Goal: Task Accomplishment & Management: Use online tool/utility

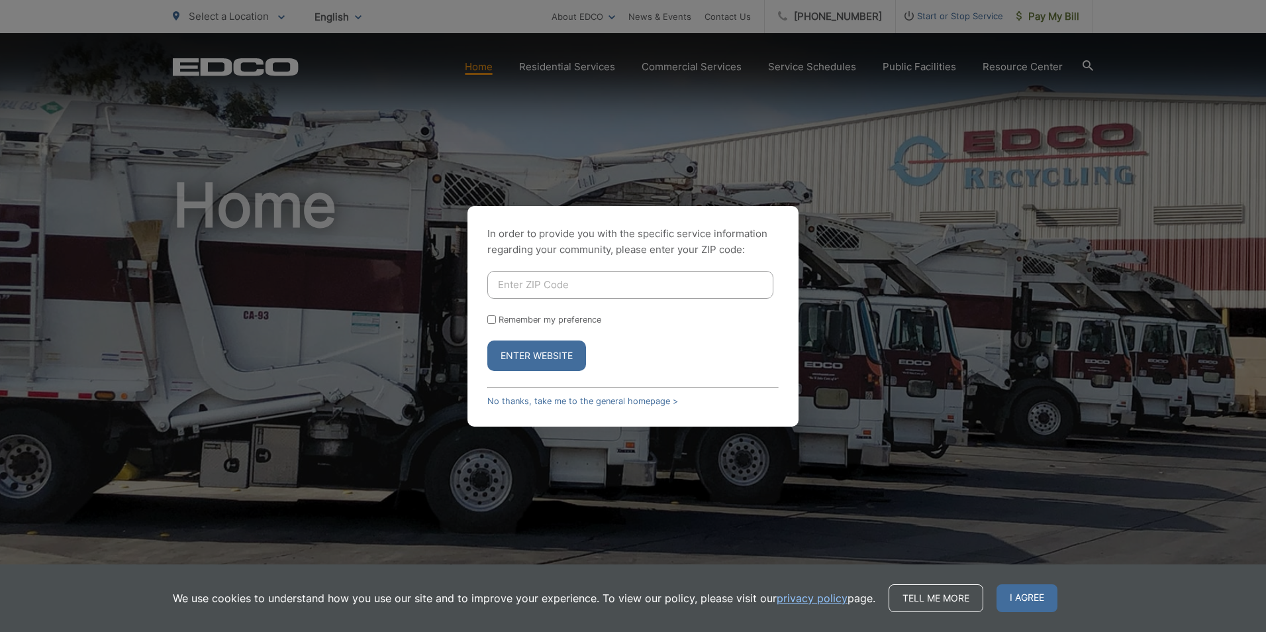
click at [587, 285] on input "Enter ZIP Code" at bounding box center [630, 285] width 286 height 28
type input "91935"
click at [541, 355] on button "Enter Website" at bounding box center [536, 355] width 99 height 30
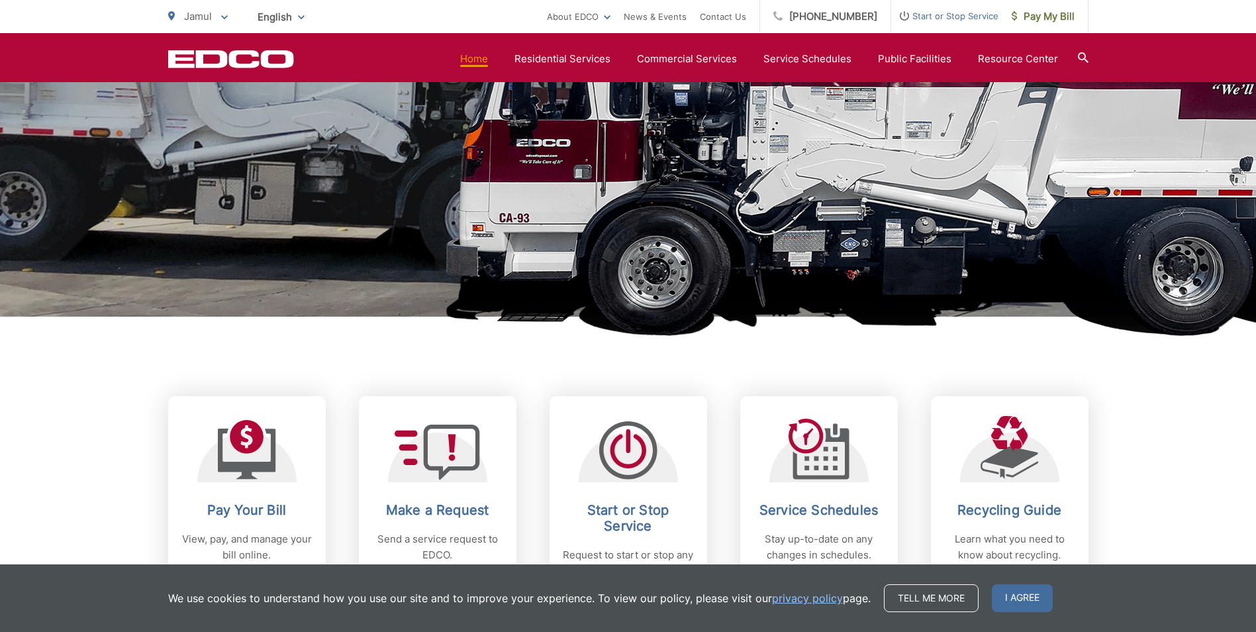
scroll to position [463, 0]
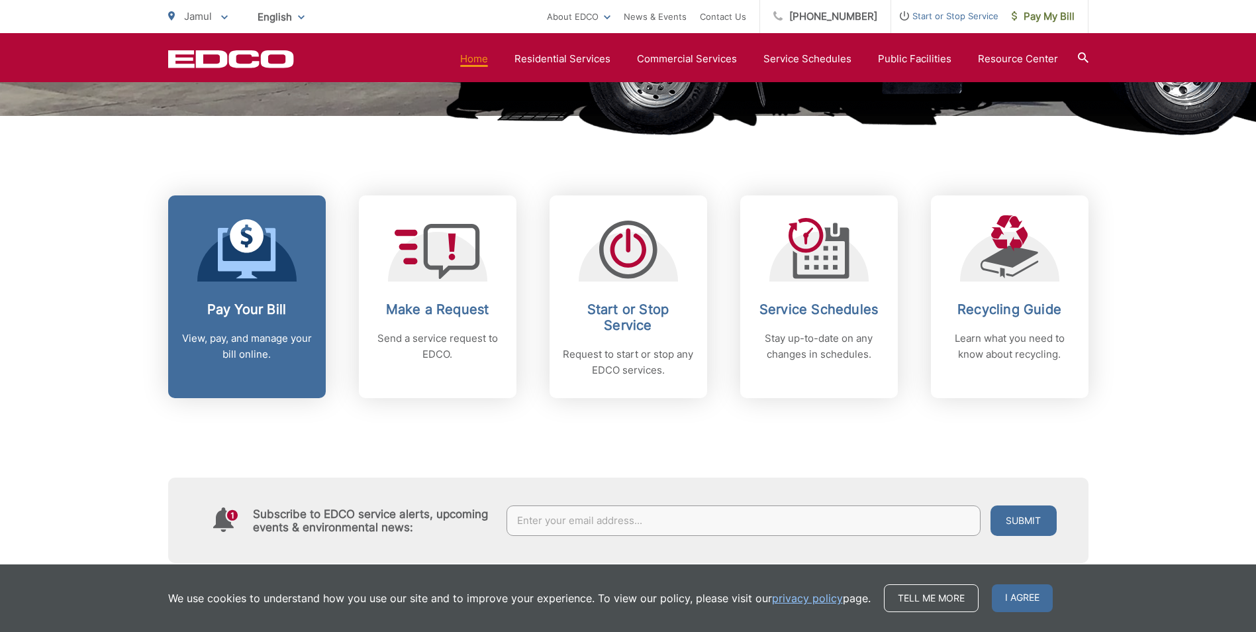
click at [253, 309] on h2 "Pay Your Bill" at bounding box center [246, 309] width 131 height 16
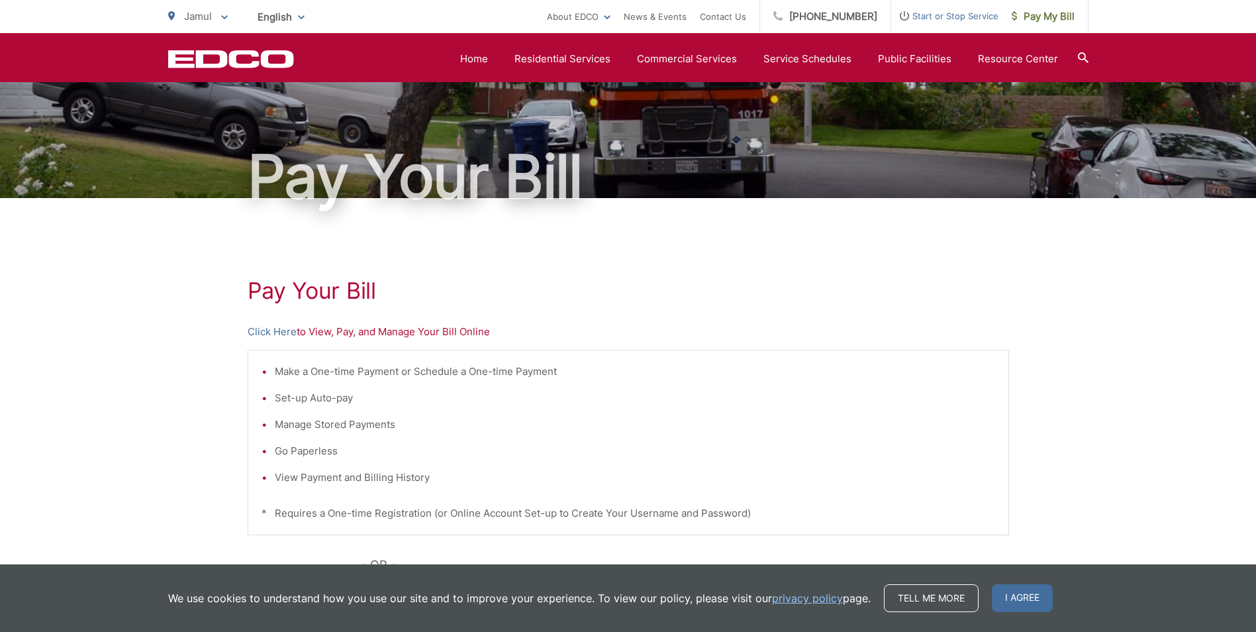
scroll to position [66, 0]
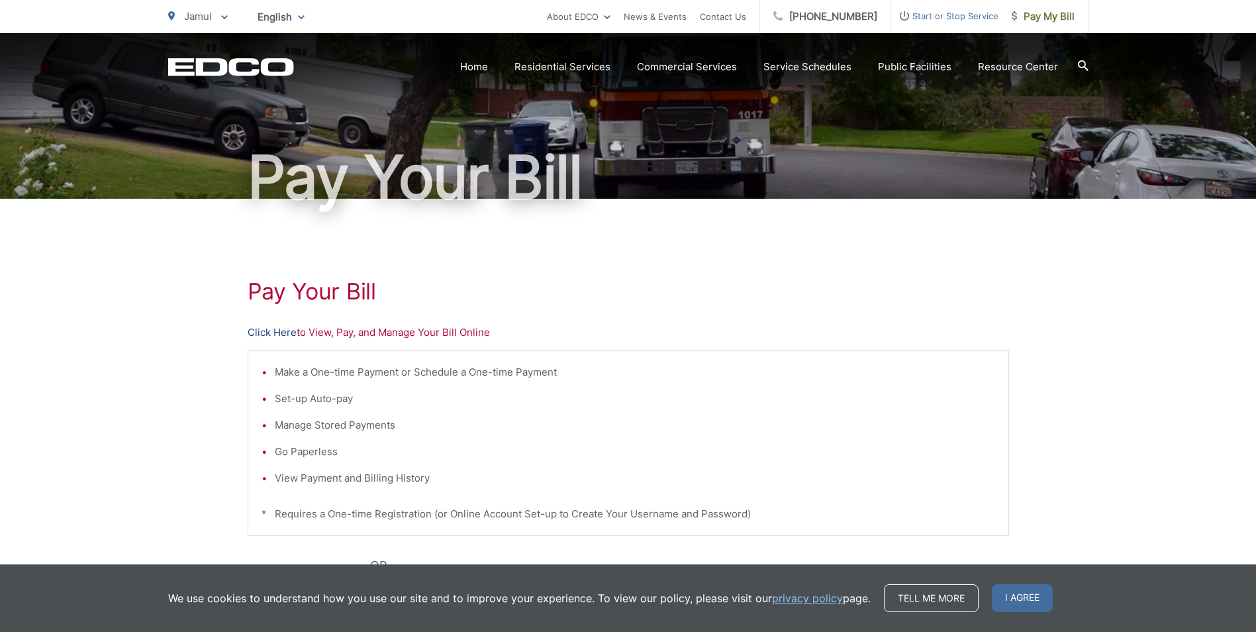
click at [279, 330] on link "Click Here" at bounding box center [272, 332] width 49 height 16
